Goal: Navigation & Orientation: Find specific page/section

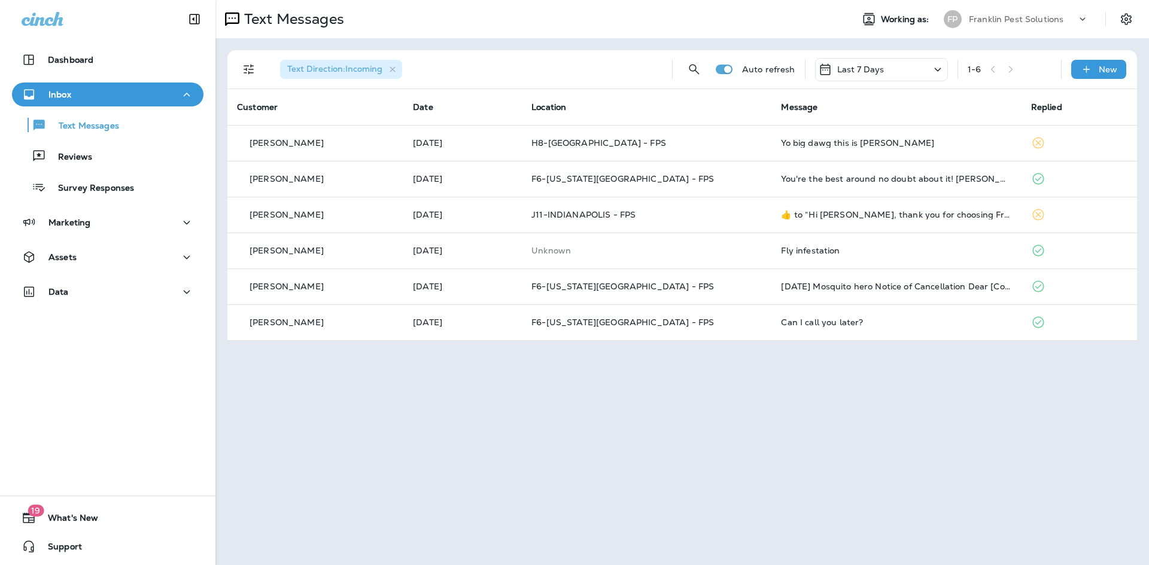
click at [1003, 25] on div "Franklin Pest Solutions" at bounding box center [1022, 19] width 108 height 18
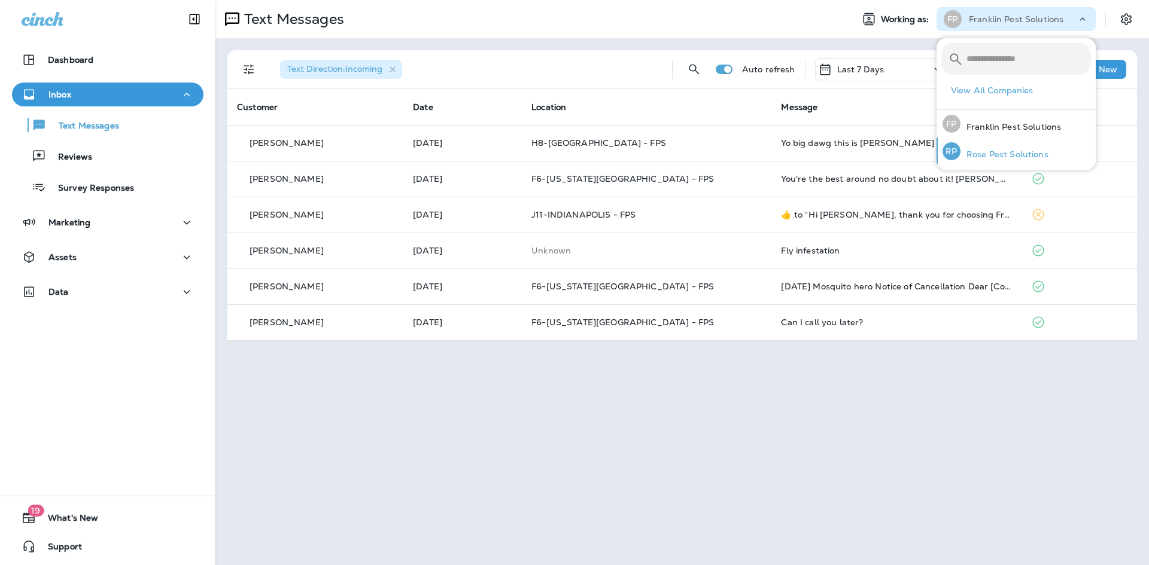
click at [991, 146] on div "[PERSON_NAME] Pest Solutions" at bounding box center [994, 152] width 115 height 28
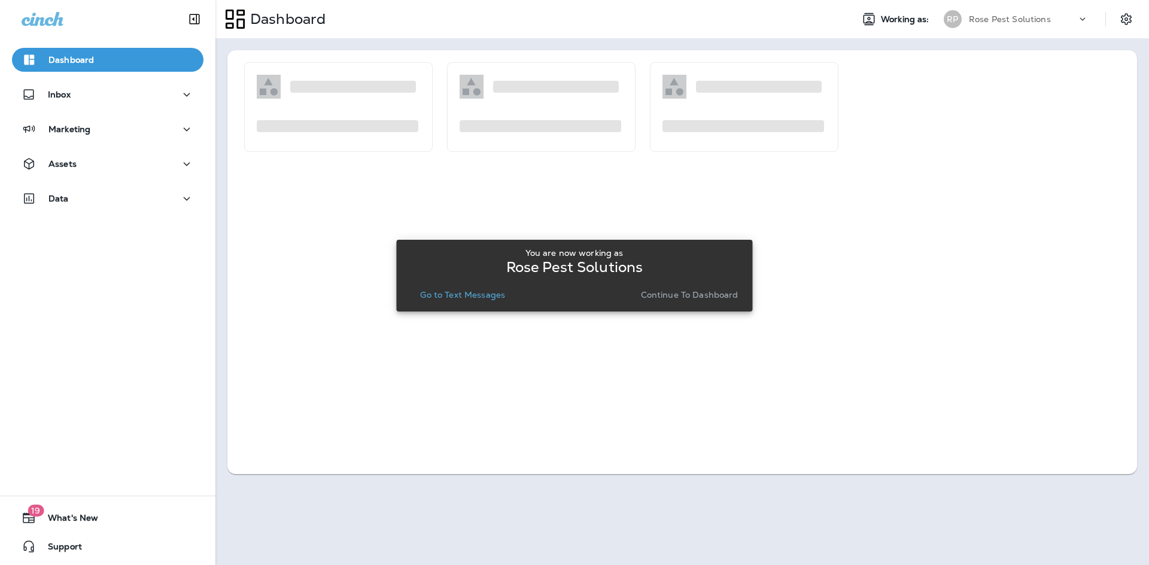
click at [683, 296] on p "Continue to Dashboard" at bounding box center [690, 295] width 98 height 10
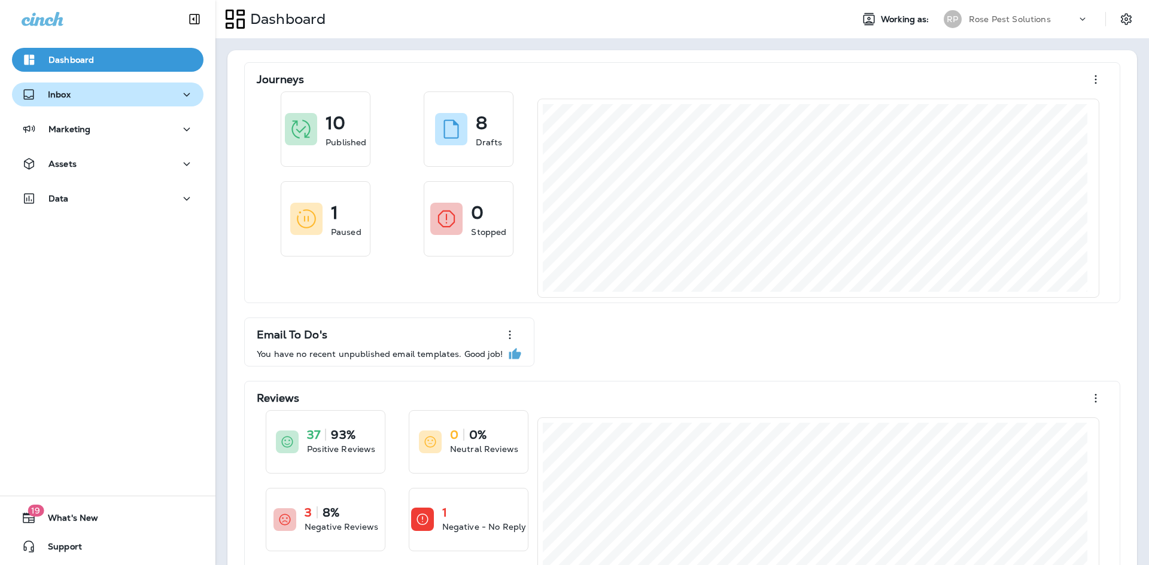
click at [106, 99] on div "Inbox" at bounding box center [108, 94] width 172 height 15
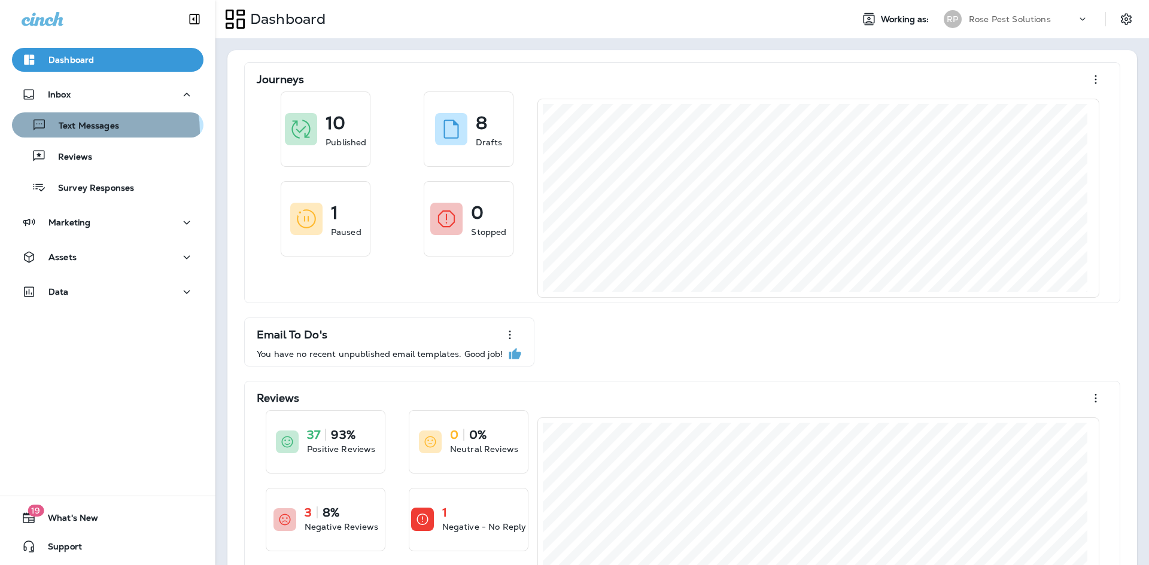
click at [90, 132] on p "Text Messages" at bounding box center [83, 126] width 72 height 11
